Goal: Check status: Check status

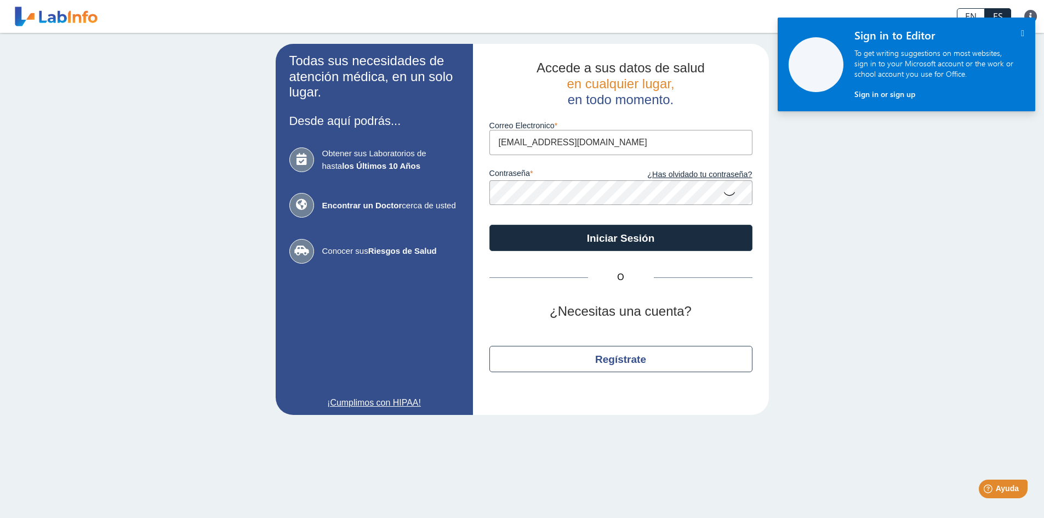
type input "[EMAIL_ADDRESS][DOMAIN_NAME]"
click at [729, 195] on icon at bounding box center [729, 193] width 13 height 21
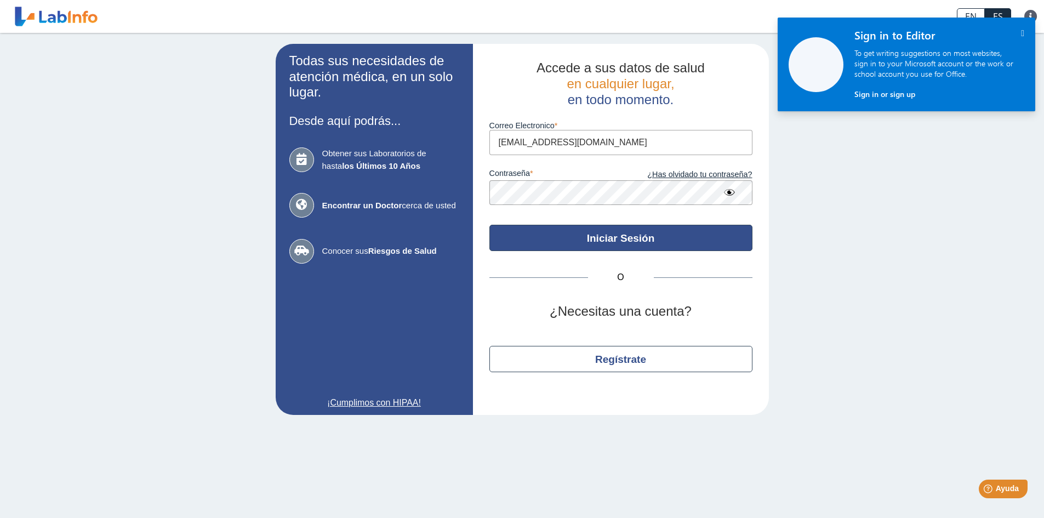
click at [628, 232] on button "Iniciar Sesión" at bounding box center [620, 238] width 263 height 26
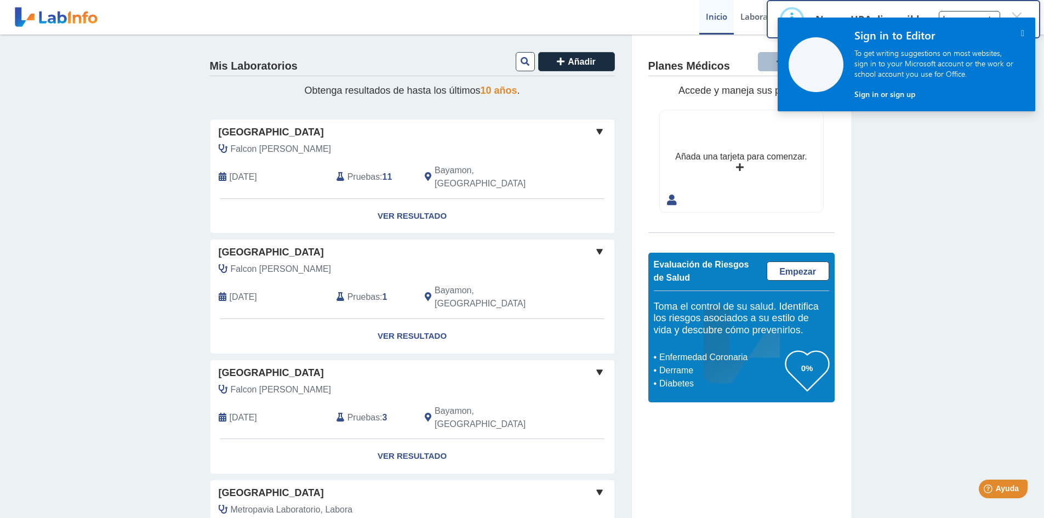
click at [595, 130] on span at bounding box center [599, 131] width 13 height 13
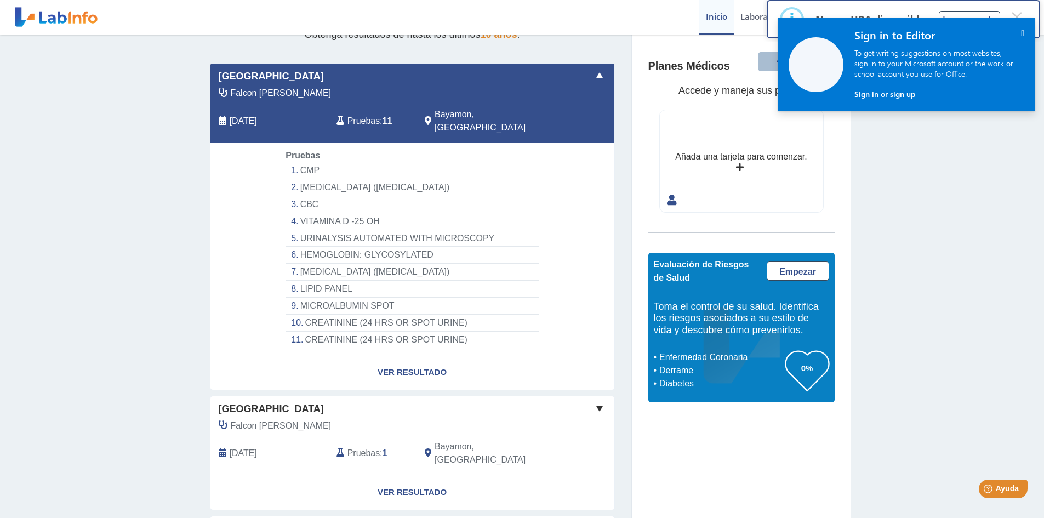
scroll to position [110, 0]
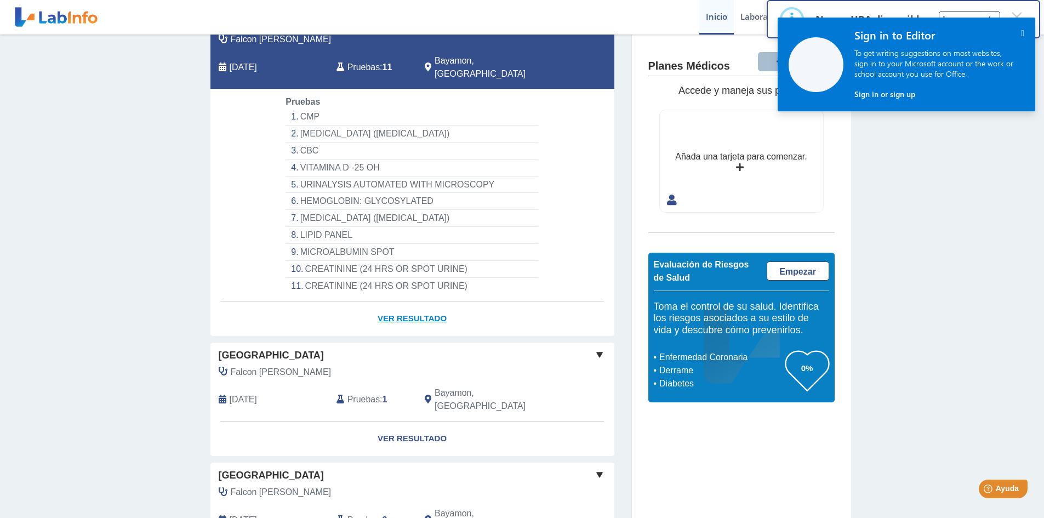
click at [411, 307] on link "Ver Resultado" at bounding box center [412, 318] width 404 height 35
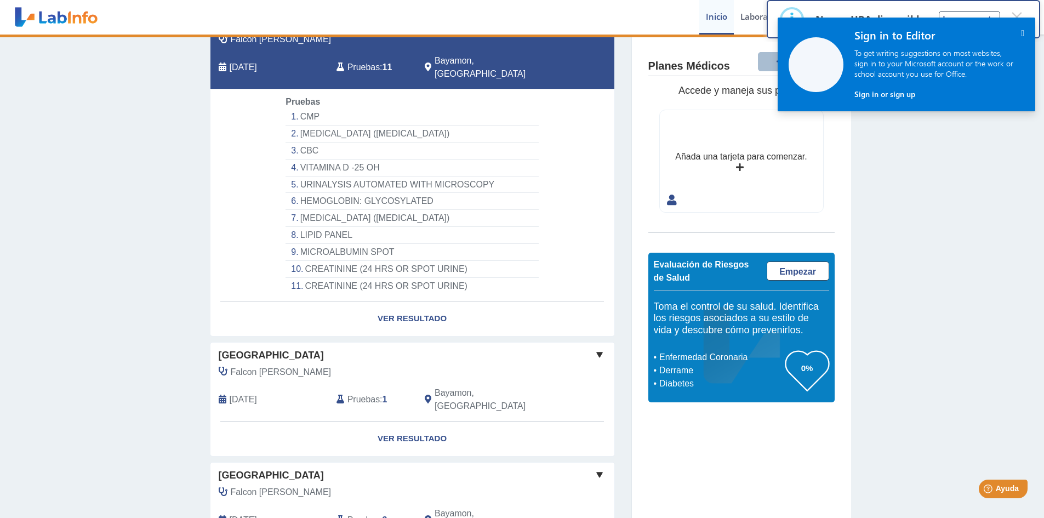
click at [1021, 34] on icon "" at bounding box center [1022, 33] width 3 height 9
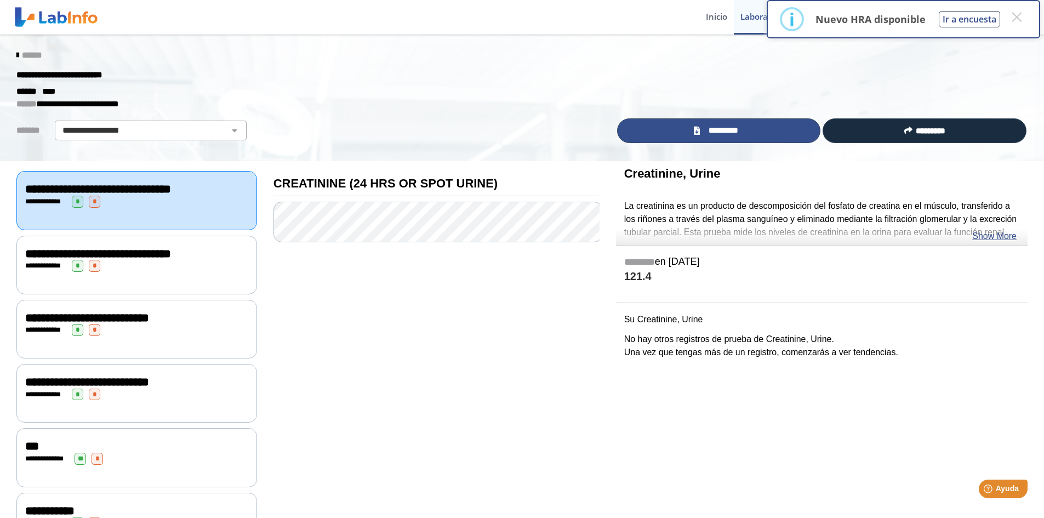
click at [696, 133] on icon at bounding box center [697, 131] width 6 height 8
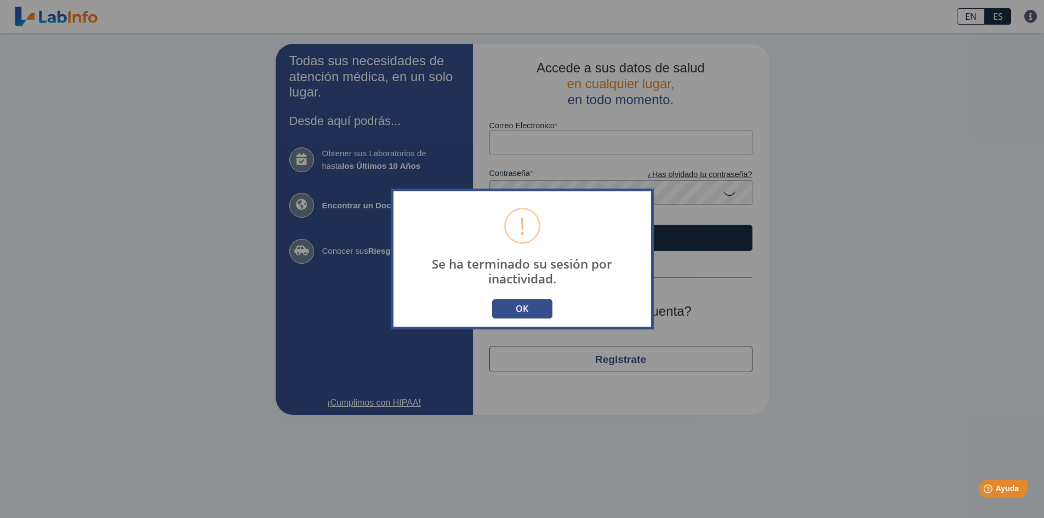
click at [525, 312] on button "OK" at bounding box center [522, 308] width 60 height 19
